Goal: Task Accomplishment & Management: Manage account settings

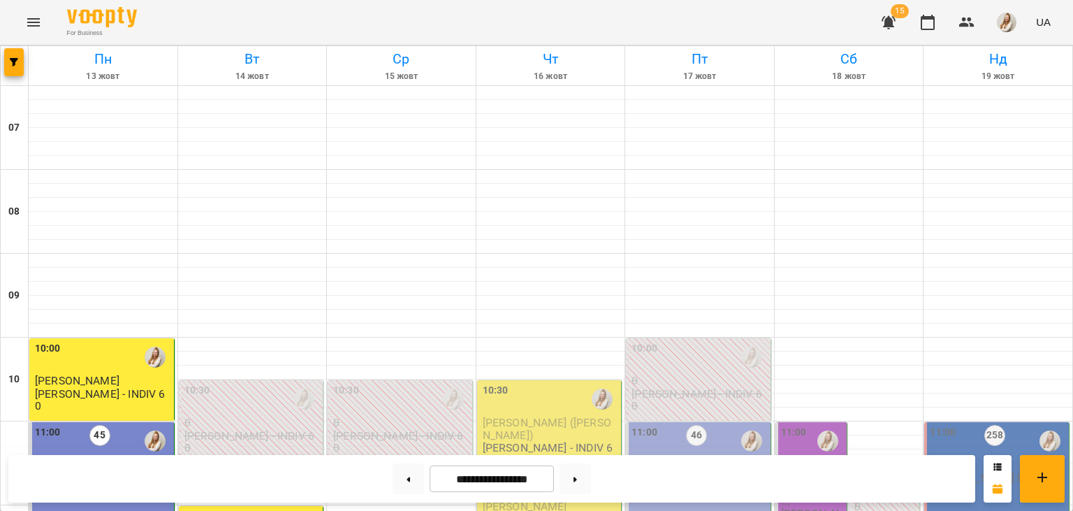
scroll to position [831, 0]
click at [665, 30] on div "For Business 15 UA" at bounding box center [536, 22] width 1073 height 45
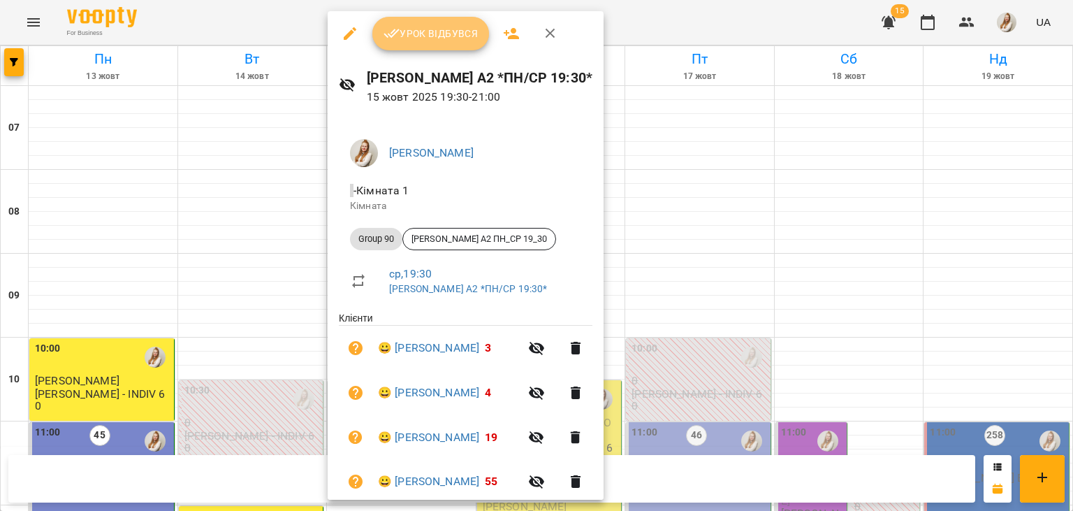
click at [423, 30] on span "Урок відбувся" at bounding box center [431, 33] width 95 height 17
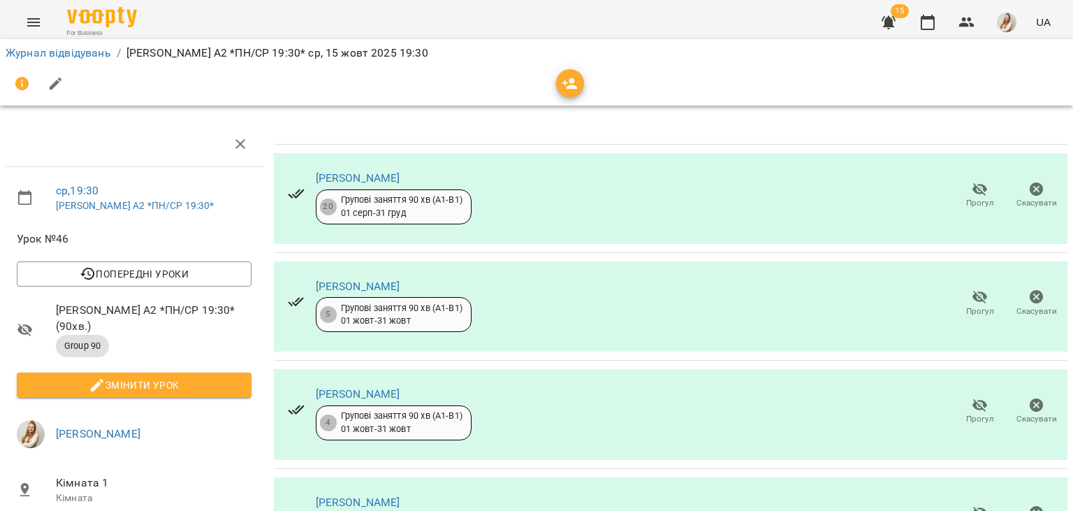
scroll to position [1, 0]
click at [60, 79] on icon "button" at bounding box center [56, 84] width 13 height 13
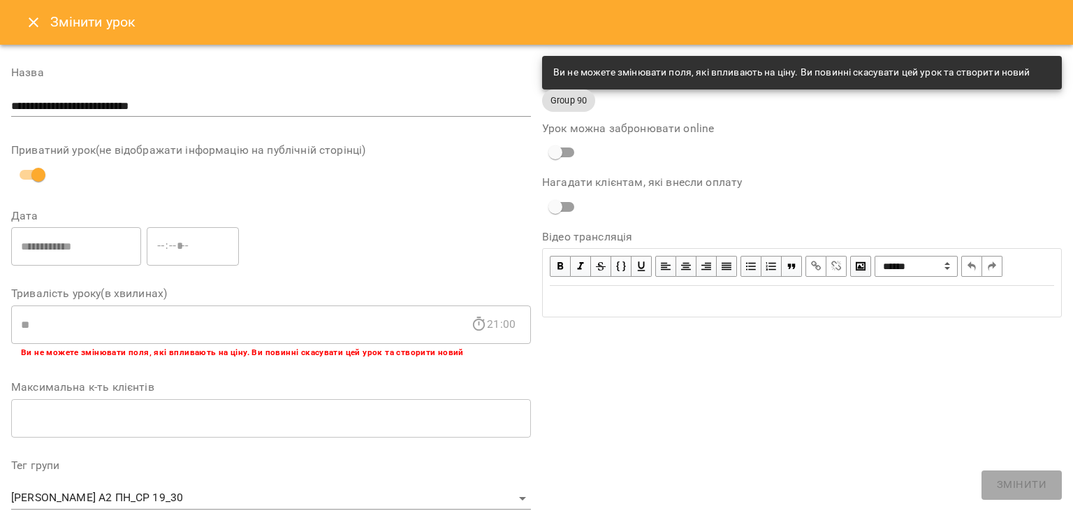
scroll to position [418, 0]
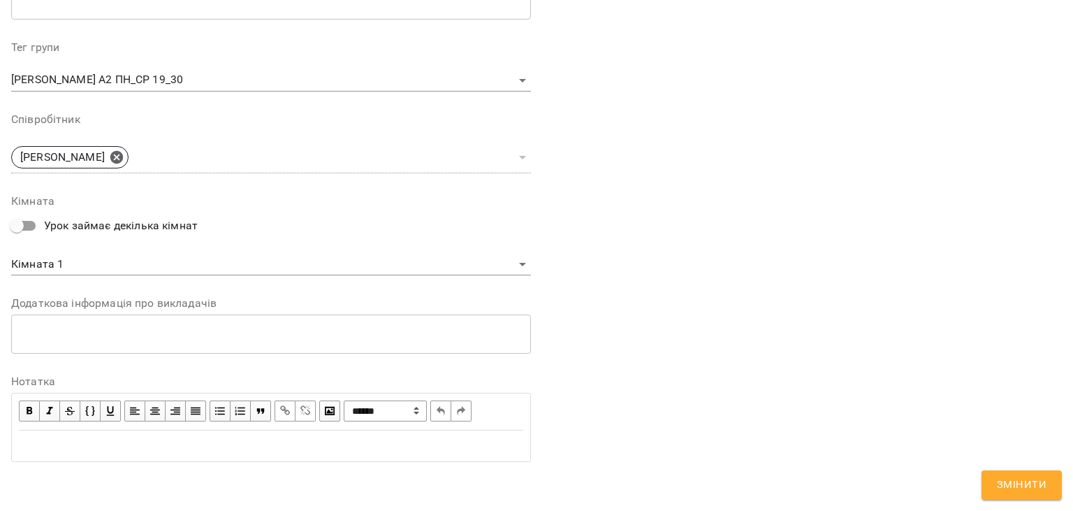
click at [124, 448] on div "Edit text" at bounding box center [271, 445] width 504 height 17
click at [37, 442] on span "**********" at bounding box center [63, 445] width 89 height 10
click at [1015, 488] on span "Змінити" at bounding box center [1022, 485] width 50 height 18
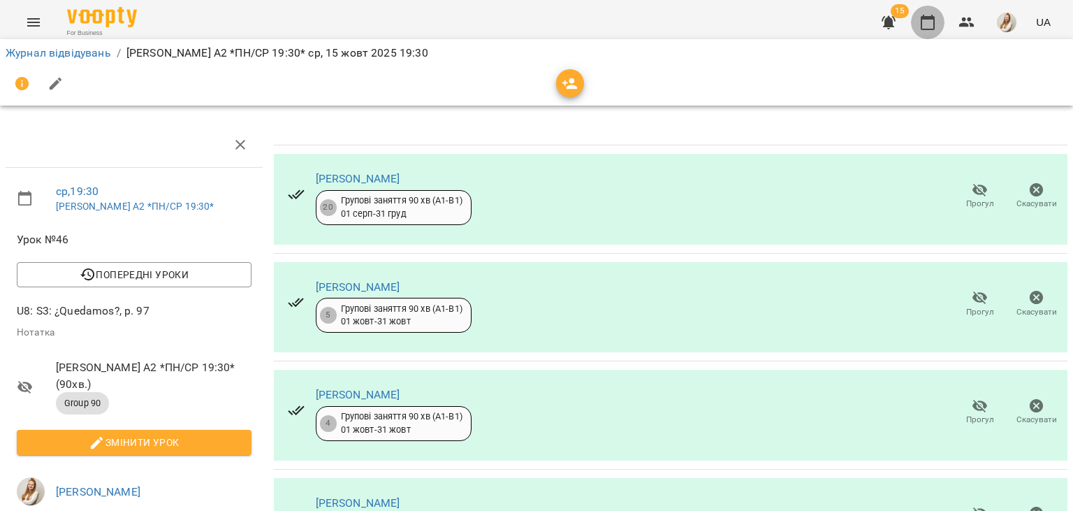
click at [927, 22] on icon "button" at bounding box center [927, 22] width 17 height 17
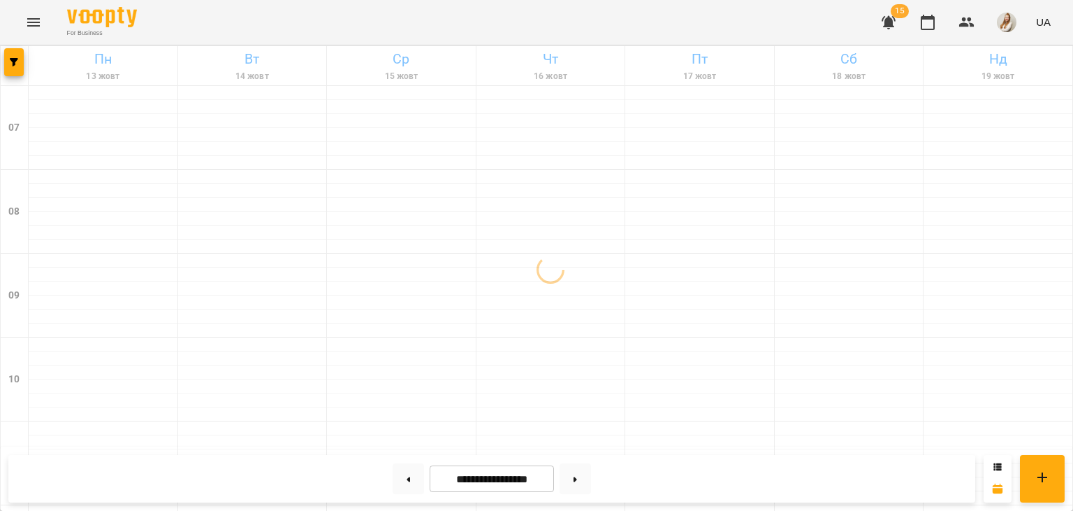
click at [565, 38] on div "For Business 15 UA" at bounding box center [536, 22] width 1073 height 45
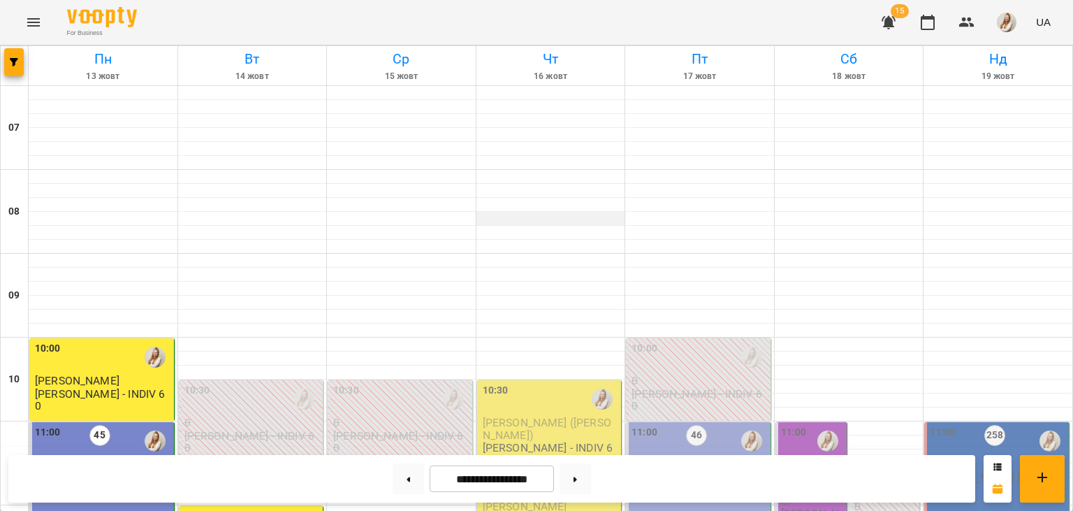
scroll to position [859, 0]
click at [1008, 20] on img "button" at bounding box center [1007, 23] width 20 height 20
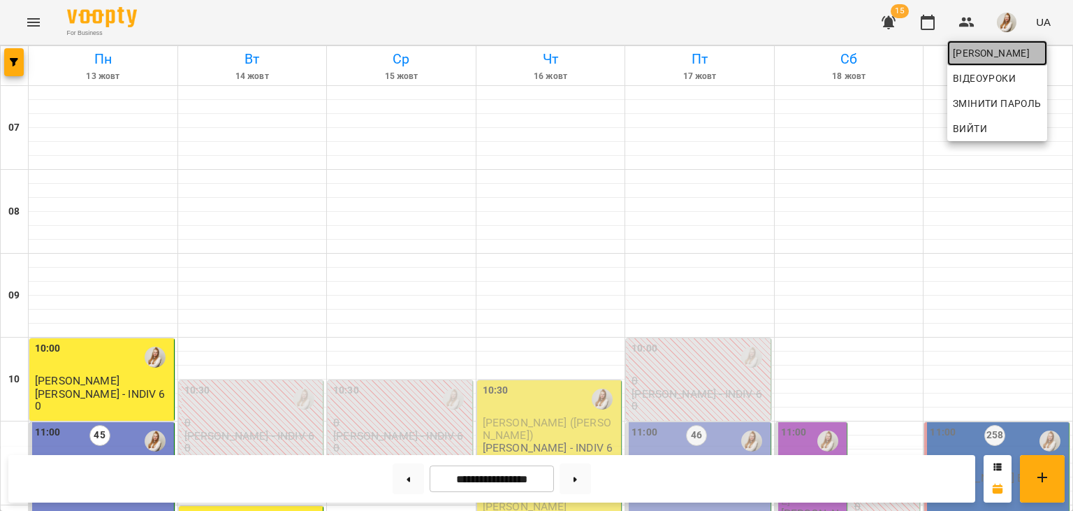
click at [974, 52] on span "[PERSON_NAME]" at bounding box center [997, 53] width 89 height 17
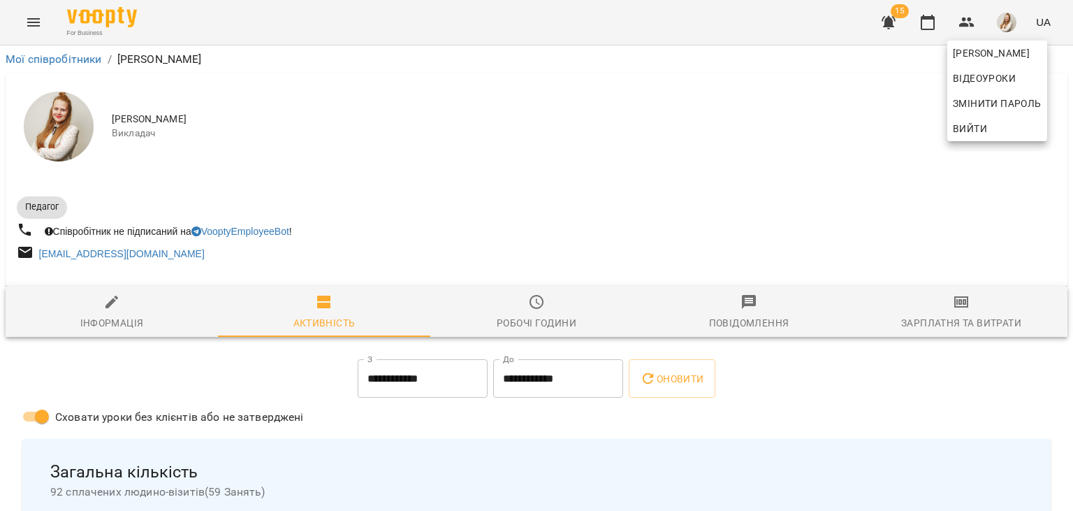
click at [953, 312] on div at bounding box center [536, 255] width 1073 height 511
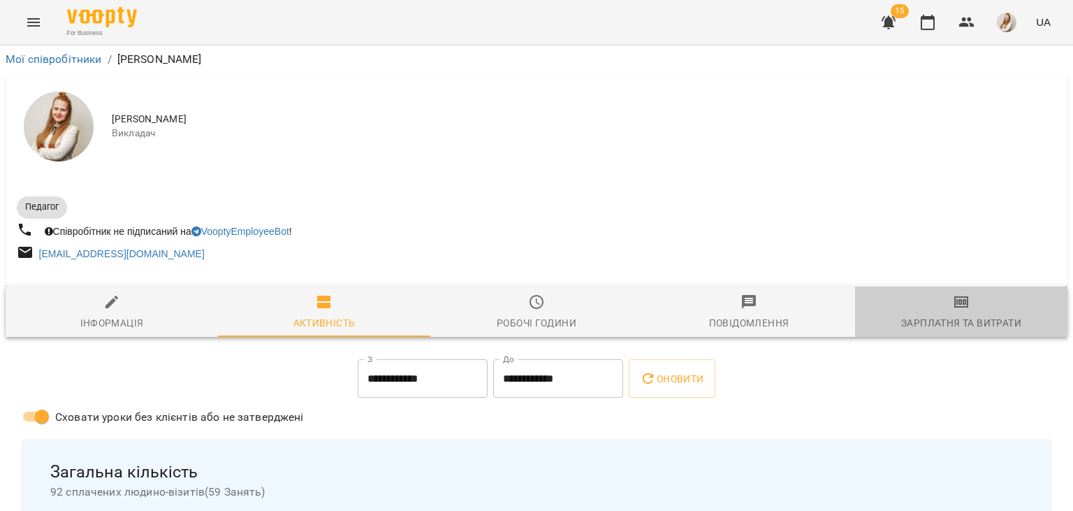
click at [953, 312] on span "Зарплатня та Витрати" at bounding box center [961, 312] width 196 height 38
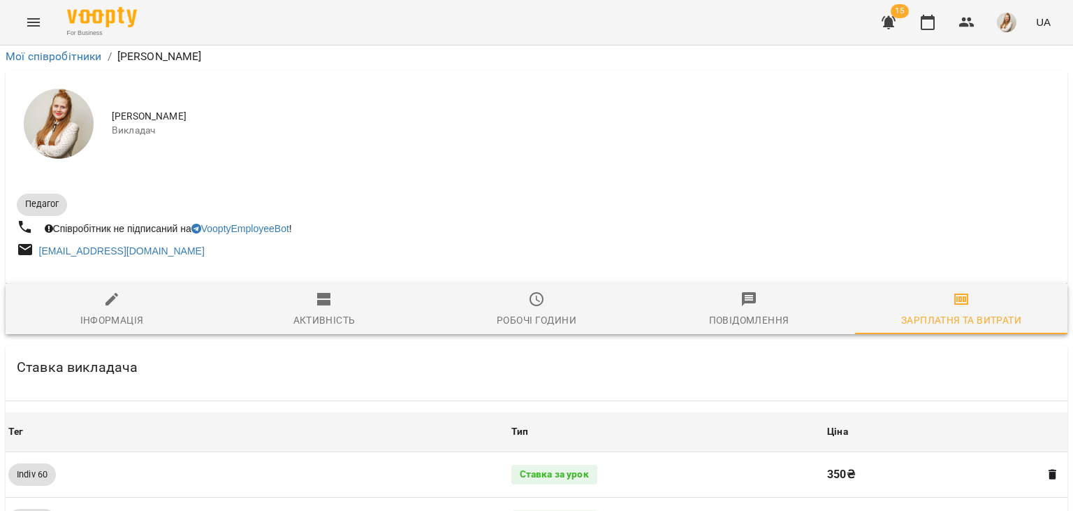
scroll to position [1614, 0]
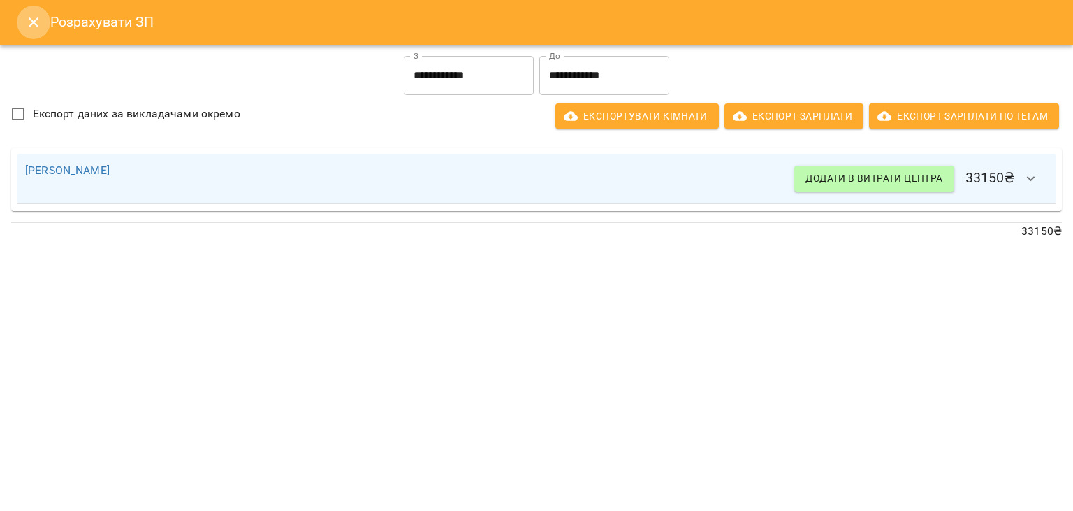
click at [35, 29] on icon "Close" at bounding box center [33, 22] width 17 height 17
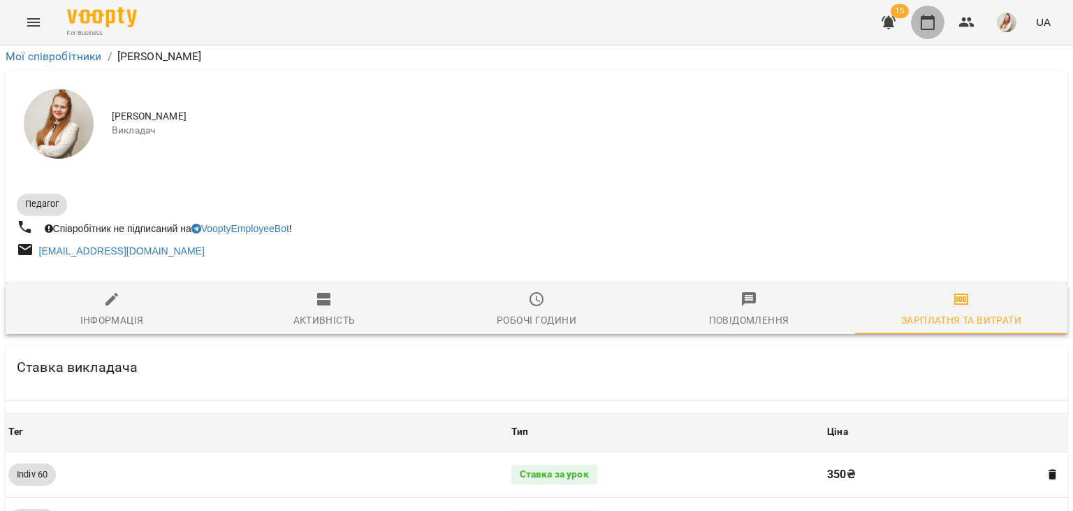
click at [929, 29] on icon "button" at bounding box center [928, 22] width 14 height 15
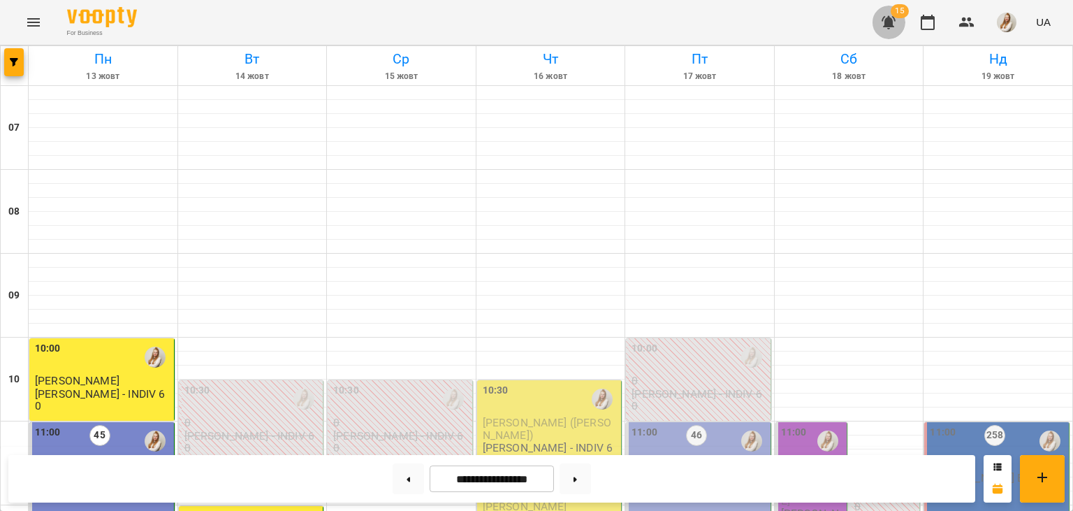
click at [895, 20] on icon "button" at bounding box center [888, 22] width 17 height 17
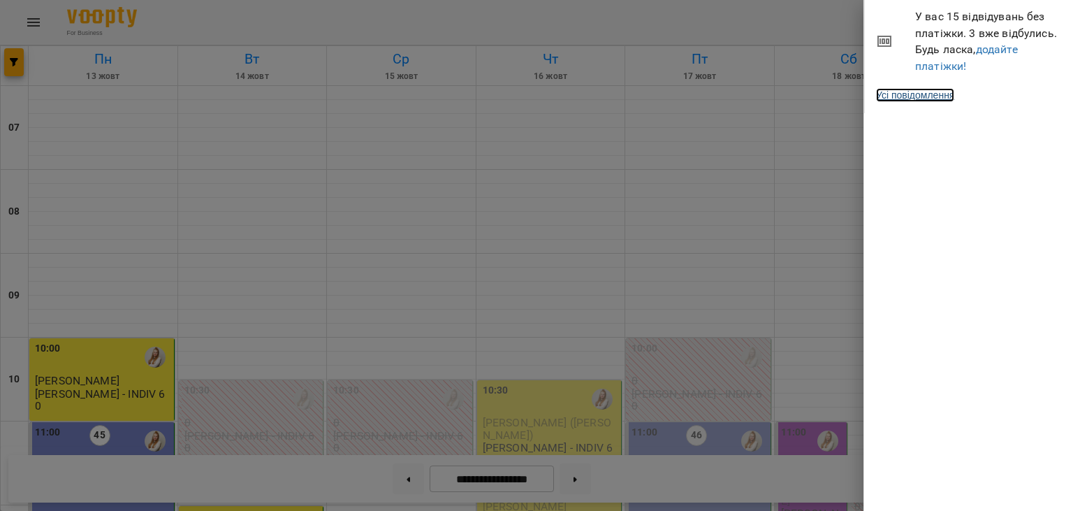
click at [921, 97] on link "Усі повідомлення" at bounding box center [915, 95] width 78 height 14
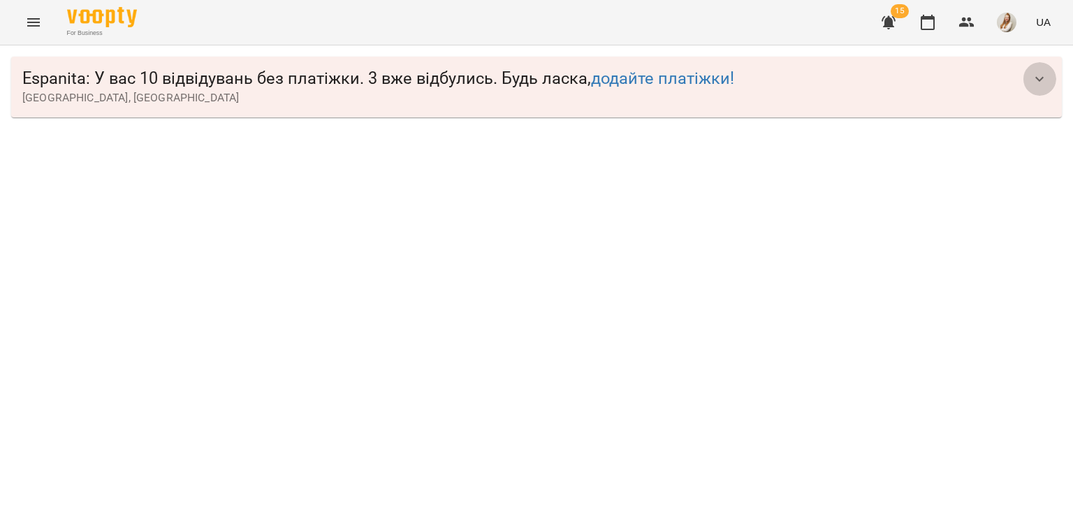
click at [1035, 82] on icon "button" at bounding box center [1039, 79] width 17 height 17
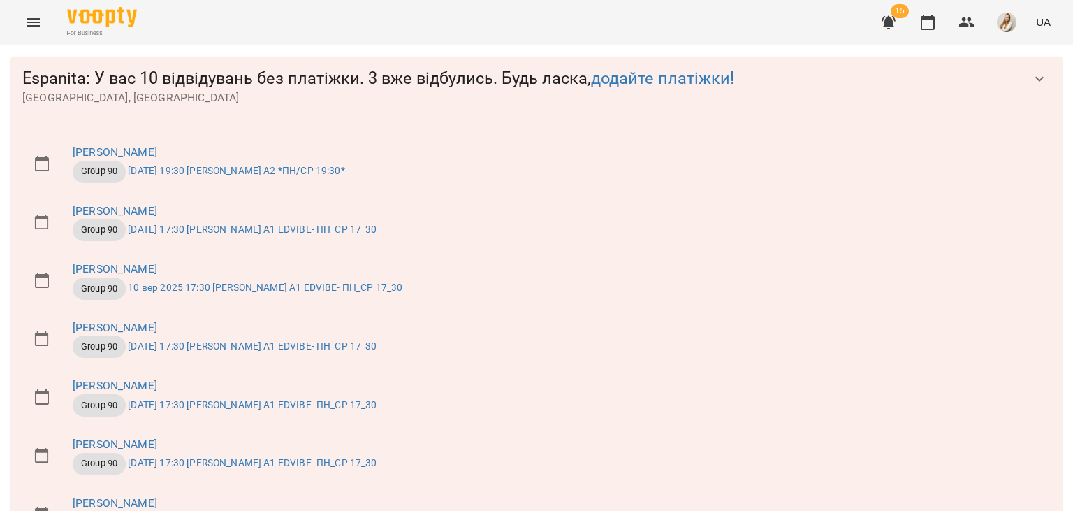
scroll to position [240, 0]
click at [929, 20] on icon "button" at bounding box center [927, 22] width 17 height 17
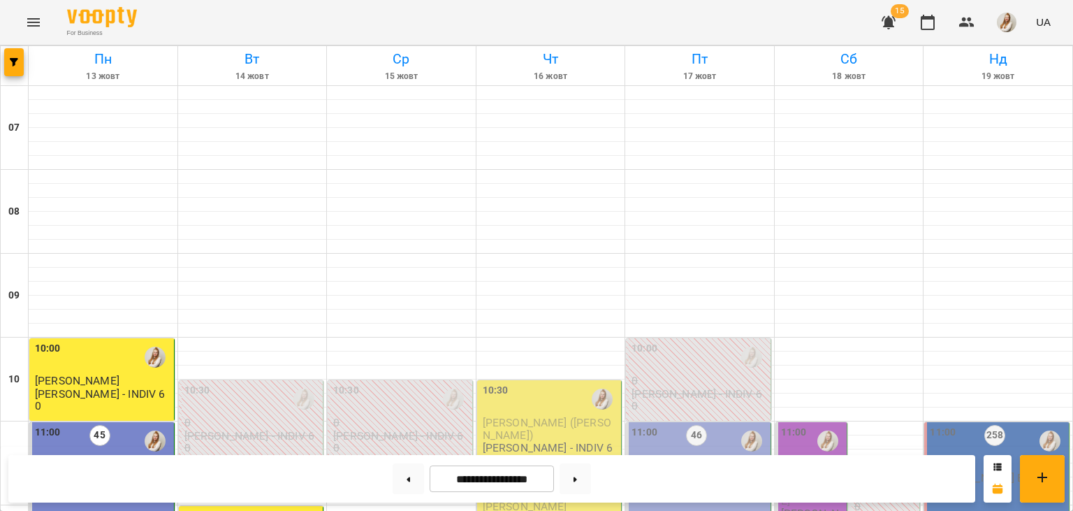
scroll to position [511, 0]
click at [585, 488] on button at bounding box center [575, 478] width 31 height 31
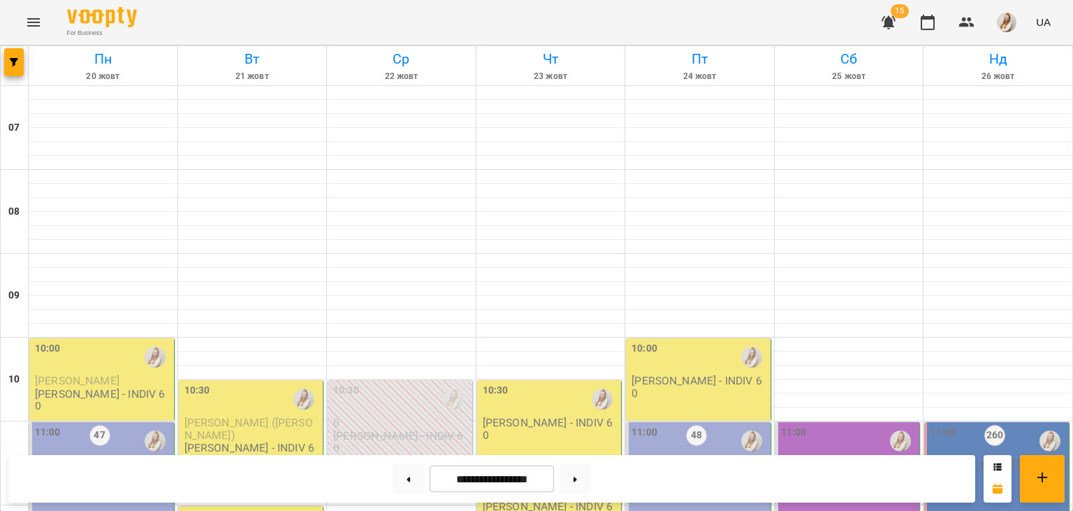
scroll to position [346, 0]
click at [395, 485] on button at bounding box center [408, 478] width 31 height 31
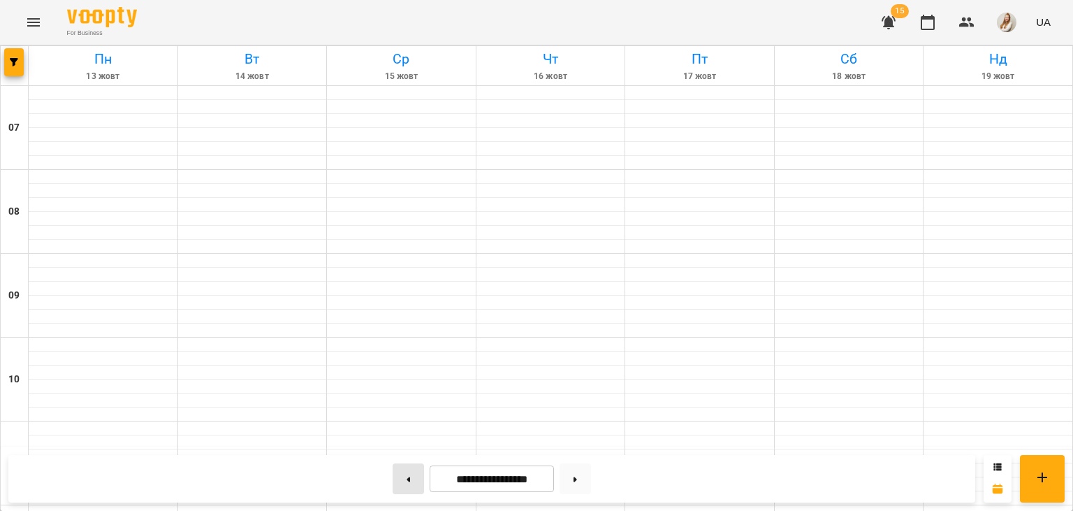
type input "**********"
